Goal: Book appointment/travel/reservation

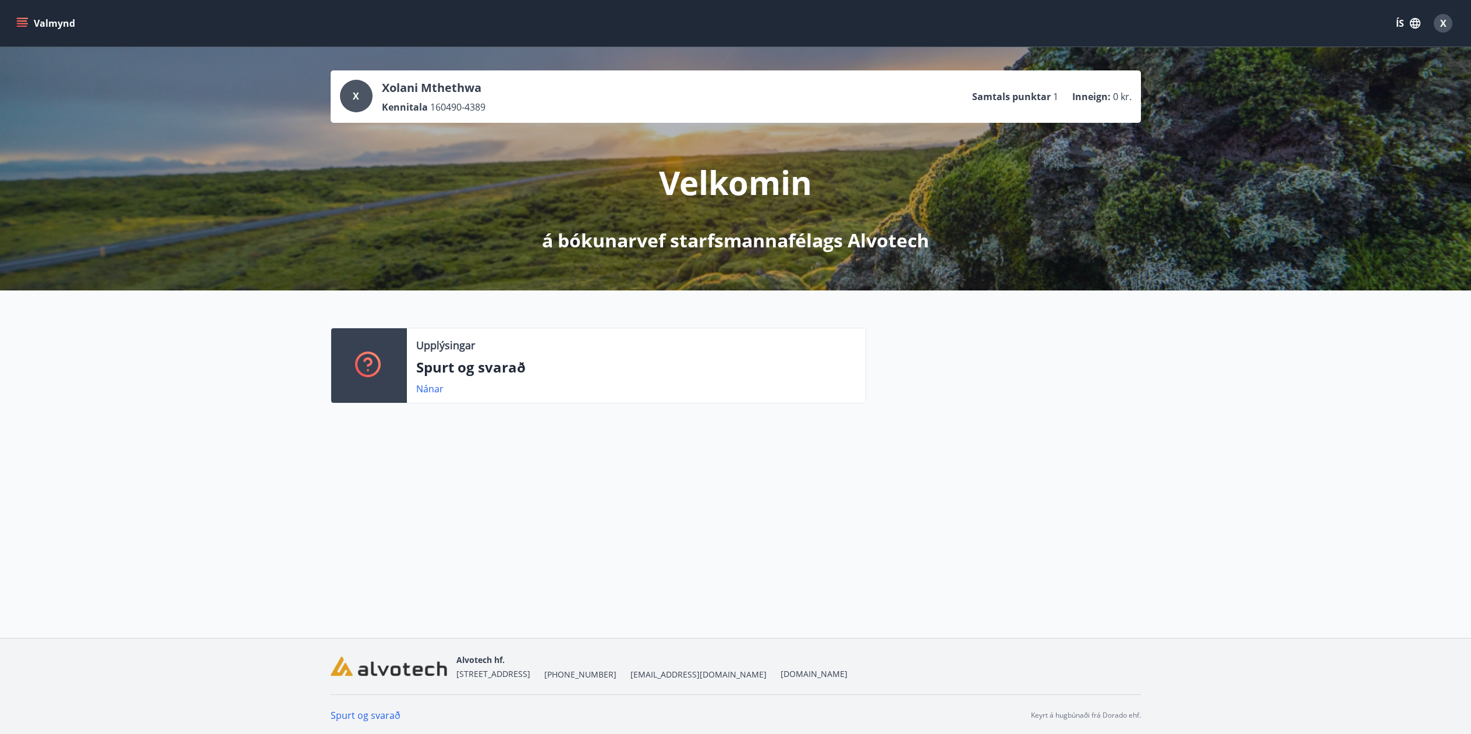
click at [18, 24] on icon "menu" at bounding box center [23, 23] width 13 height 1
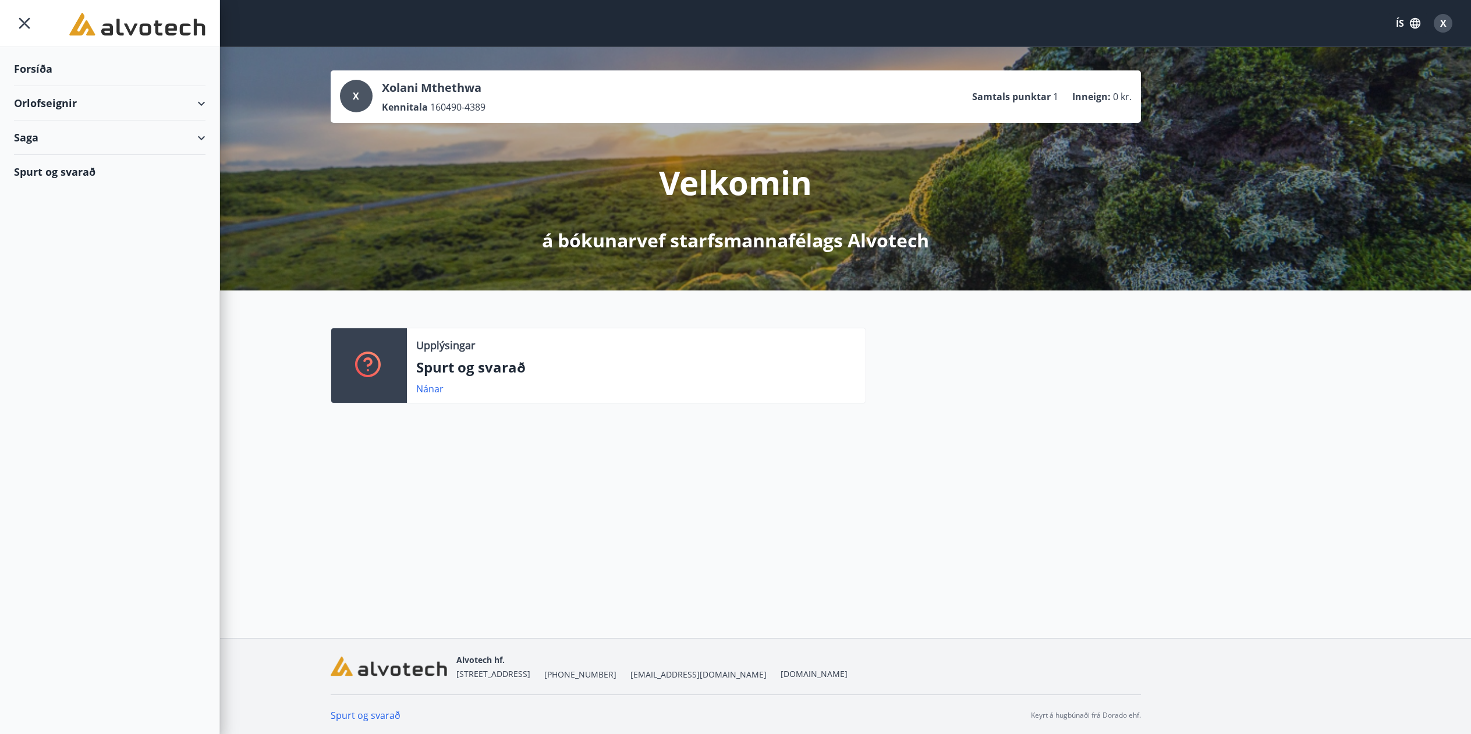
click at [62, 109] on div "Orlofseignir" at bounding box center [110, 103] width 192 height 34
click at [56, 155] on div "Bókunardagatal" at bounding box center [109, 157] width 173 height 24
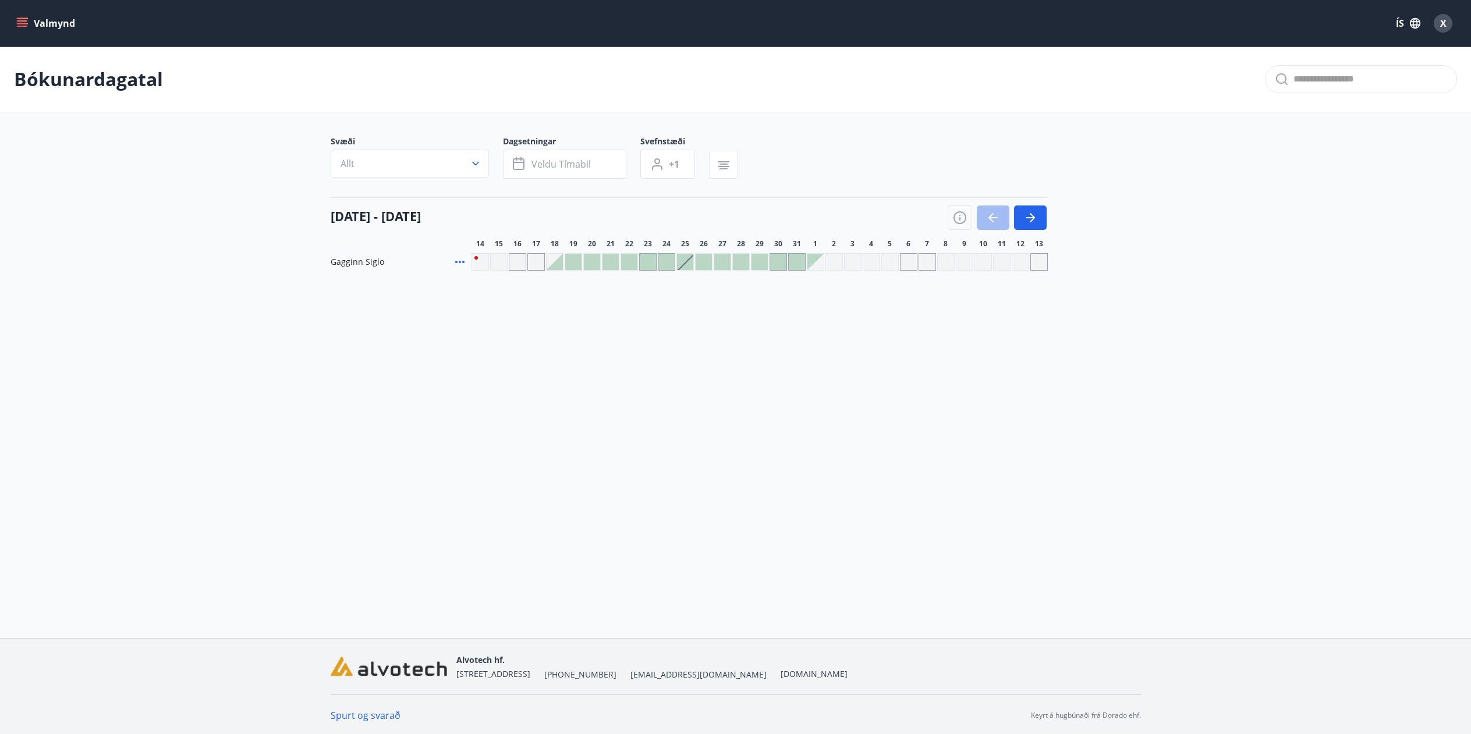
click at [861, 270] on div "Gráir dagar eru ekki bókanlegir" at bounding box center [852, 261] width 17 height 17
click at [1037, 222] on button "button" at bounding box center [1030, 217] width 33 height 24
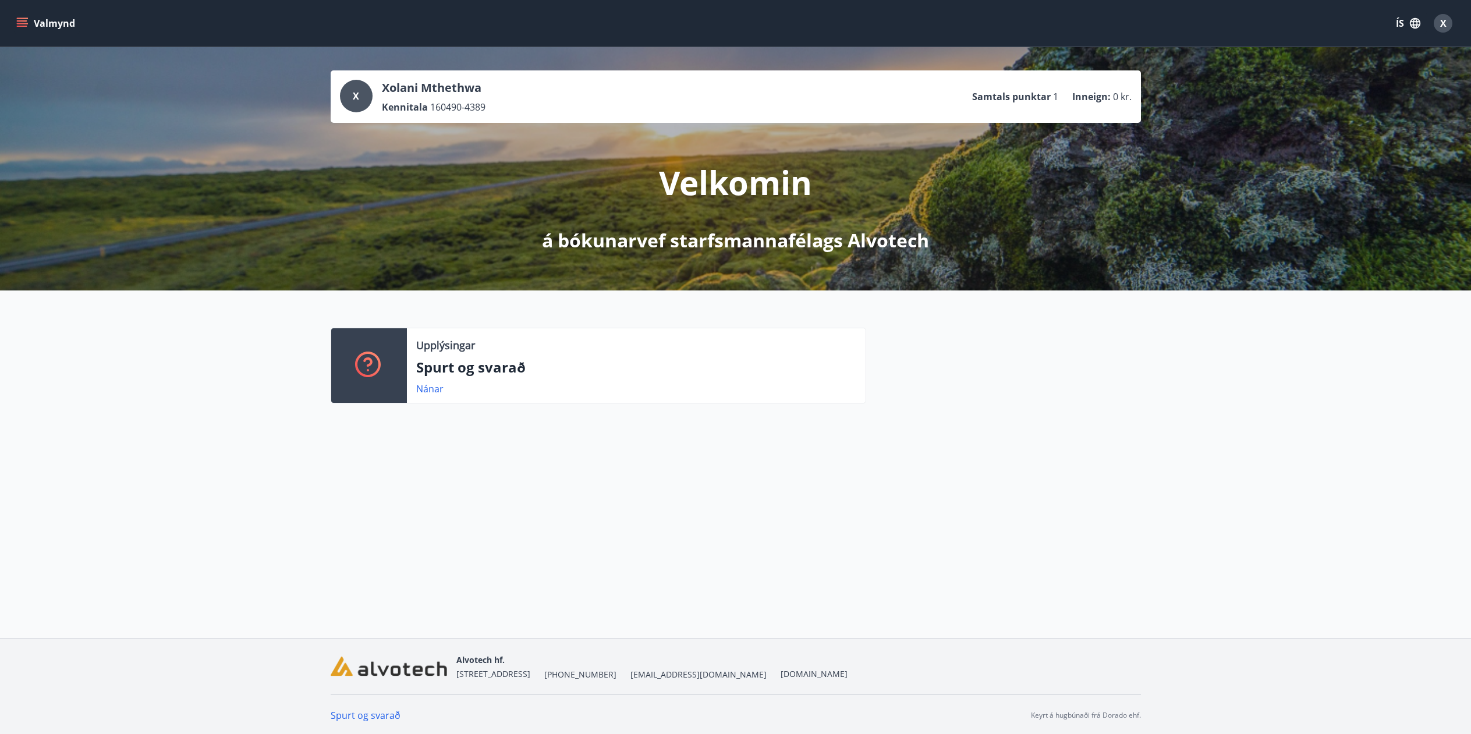
click at [8, 18] on div "Valmynd ÍS X" at bounding box center [735, 23] width 1471 height 47
click at [30, 24] on button "Valmynd" at bounding box center [47, 23] width 66 height 21
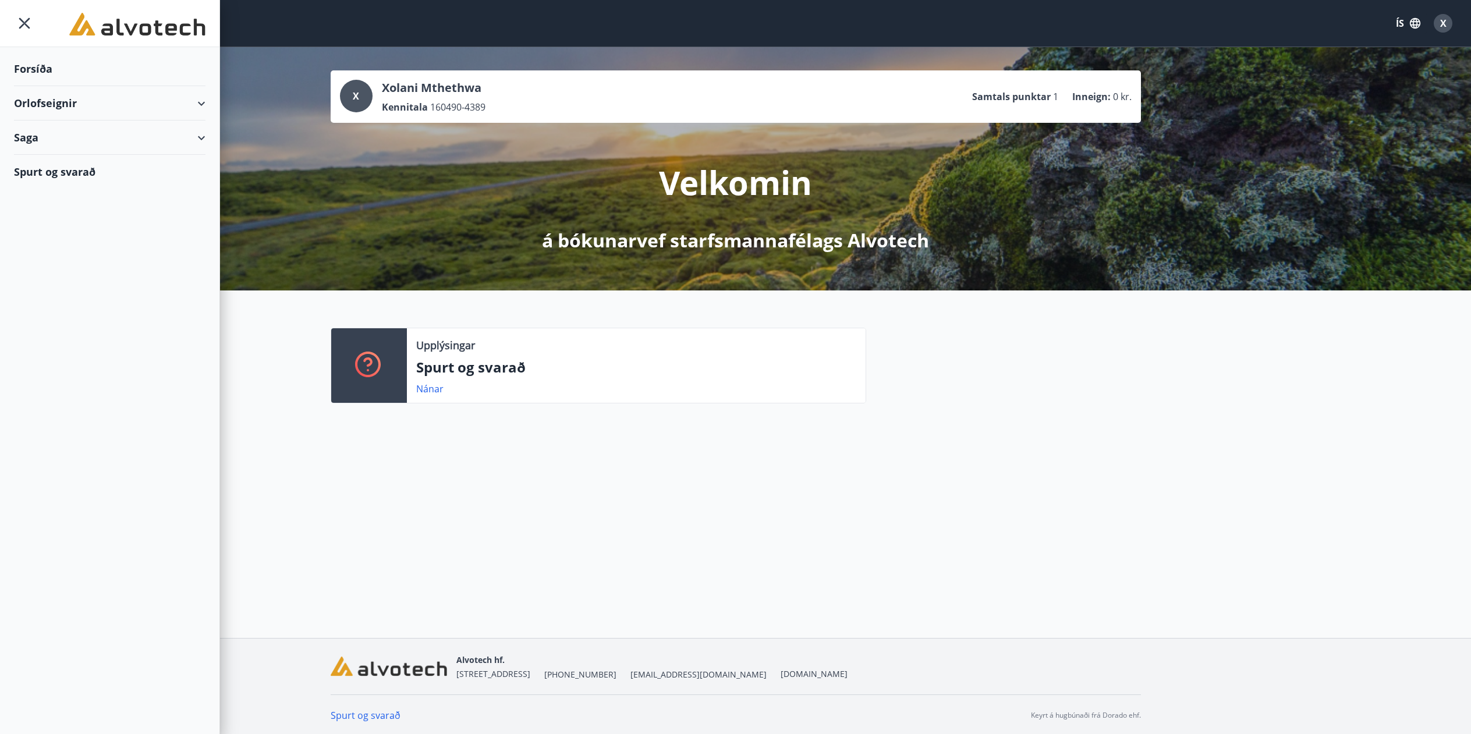
click at [72, 107] on div "Orlofseignir" at bounding box center [110, 103] width 192 height 34
click at [48, 155] on div "Bókunardagatal" at bounding box center [109, 157] width 173 height 24
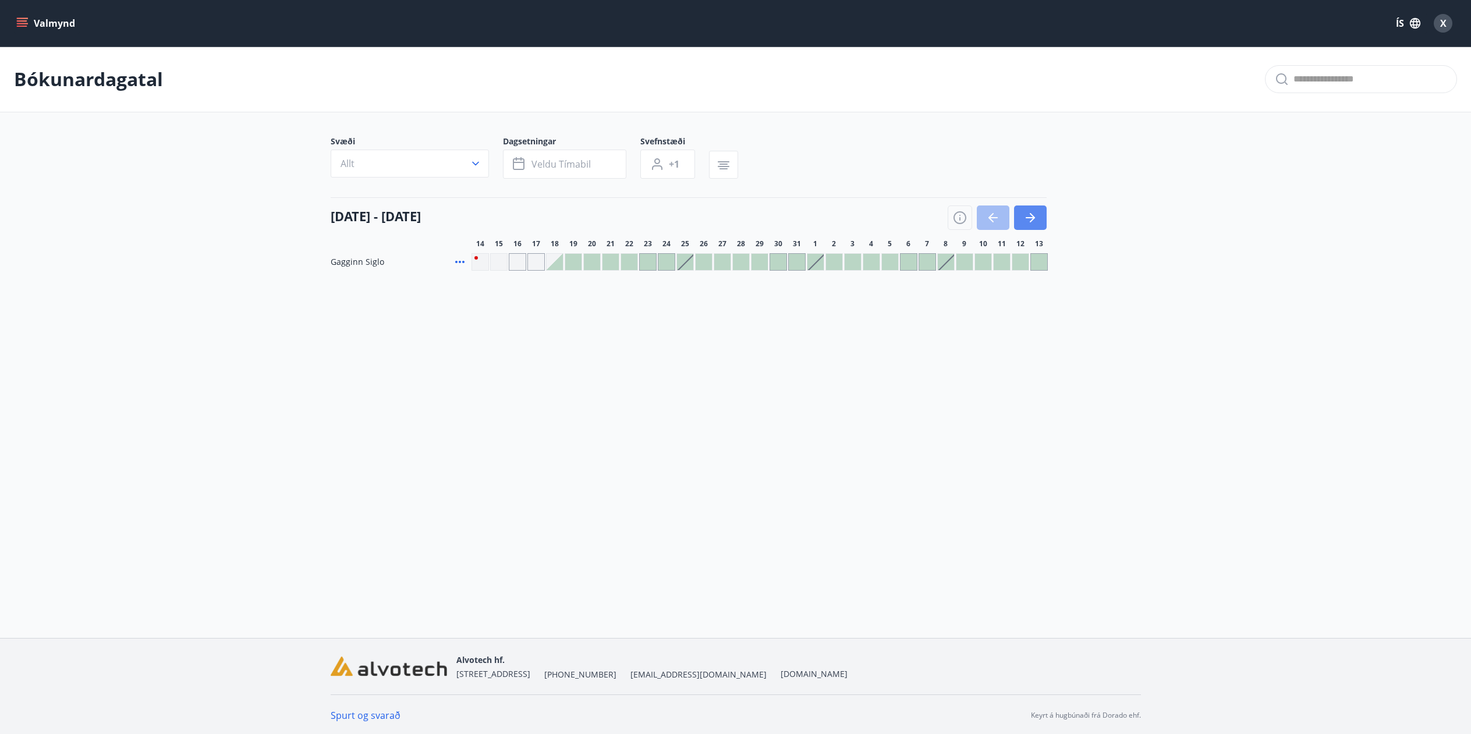
click at [1034, 209] on button "button" at bounding box center [1030, 217] width 33 height 24
click at [1032, 215] on icon "button" at bounding box center [1032, 217] width 5 height 9
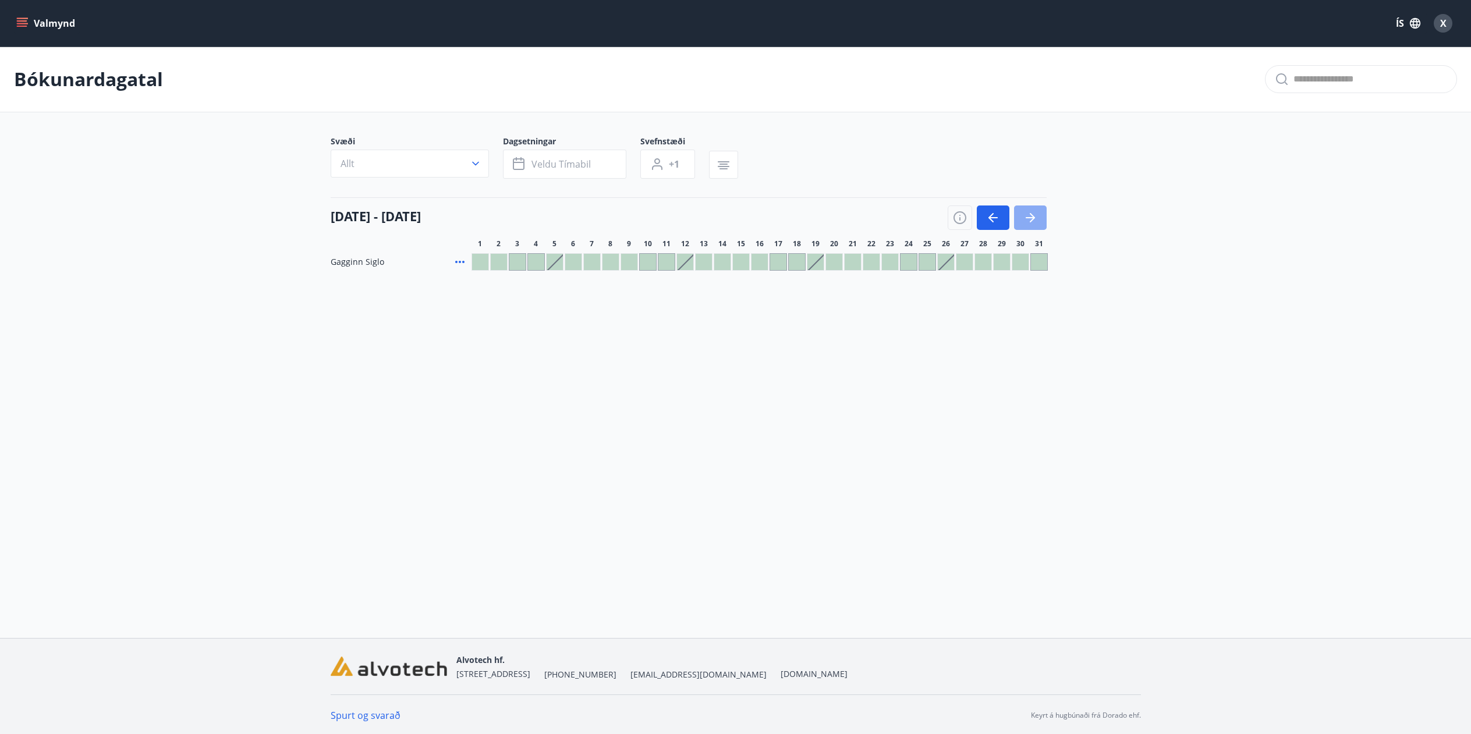
click at [1032, 215] on icon "button" at bounding box center [1032, 217] width 5 height 9
click at [505, 258] on div "Gráir dagar eru ekki bókanlegir" at bounding box center [498, 261] width 17 height 17
click at [607, 270] on div at bounding box center [610, 261] width 17 height 17
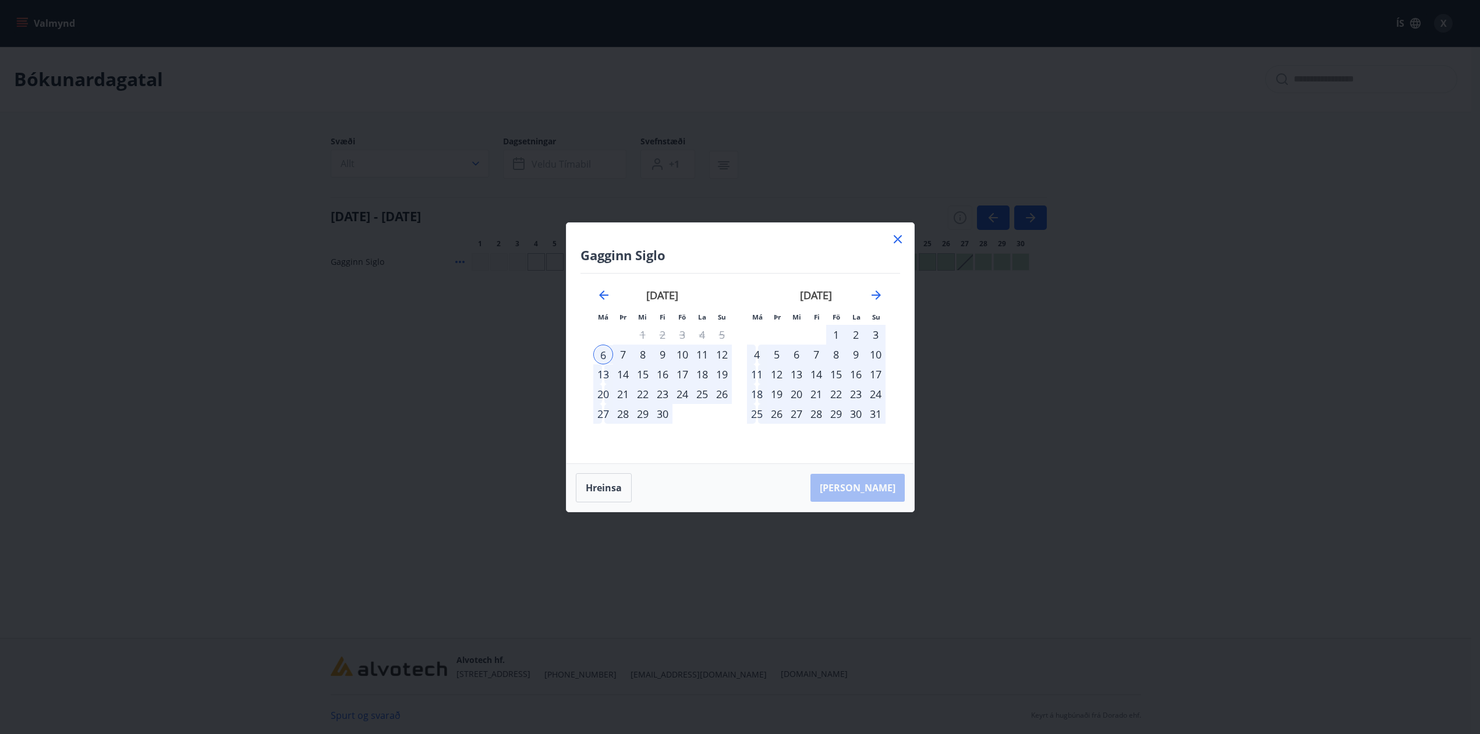
click at [897, 234] on icon at bounding box center [898, 239] width 14 height 14
